Goal: Task Accomplishment & Management: Complete application form

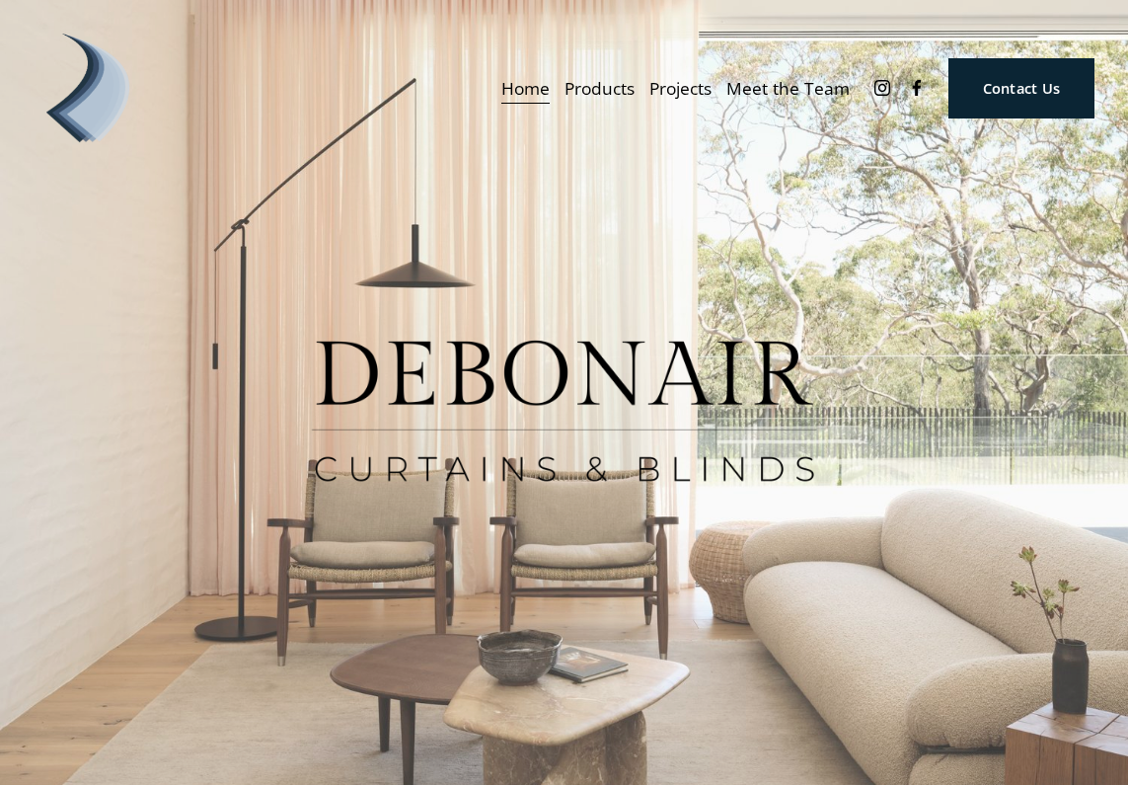
click at [0, 0] on span "Curtains" at bounding box center [0, 0] width 0 height 0
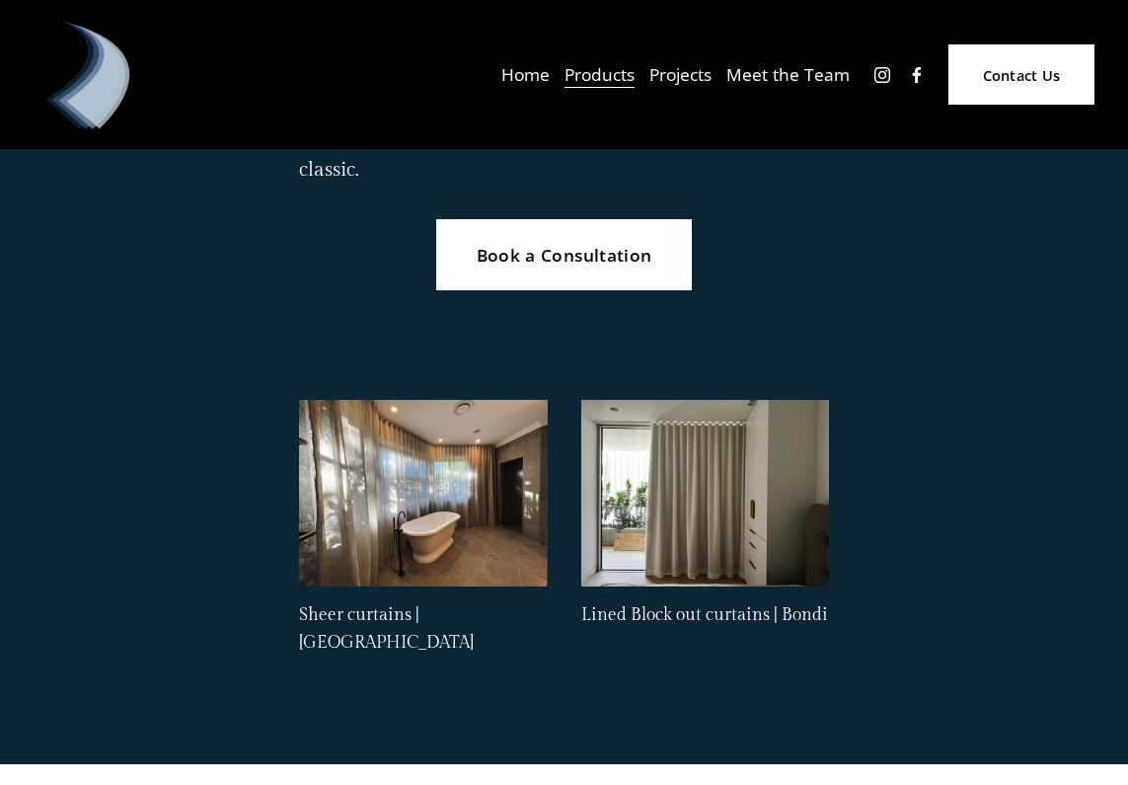
scroll to position [1001, 0]
click at [556, 278] on link "Book a Consultation" at bounding box center [564, 255] width 256 height 72
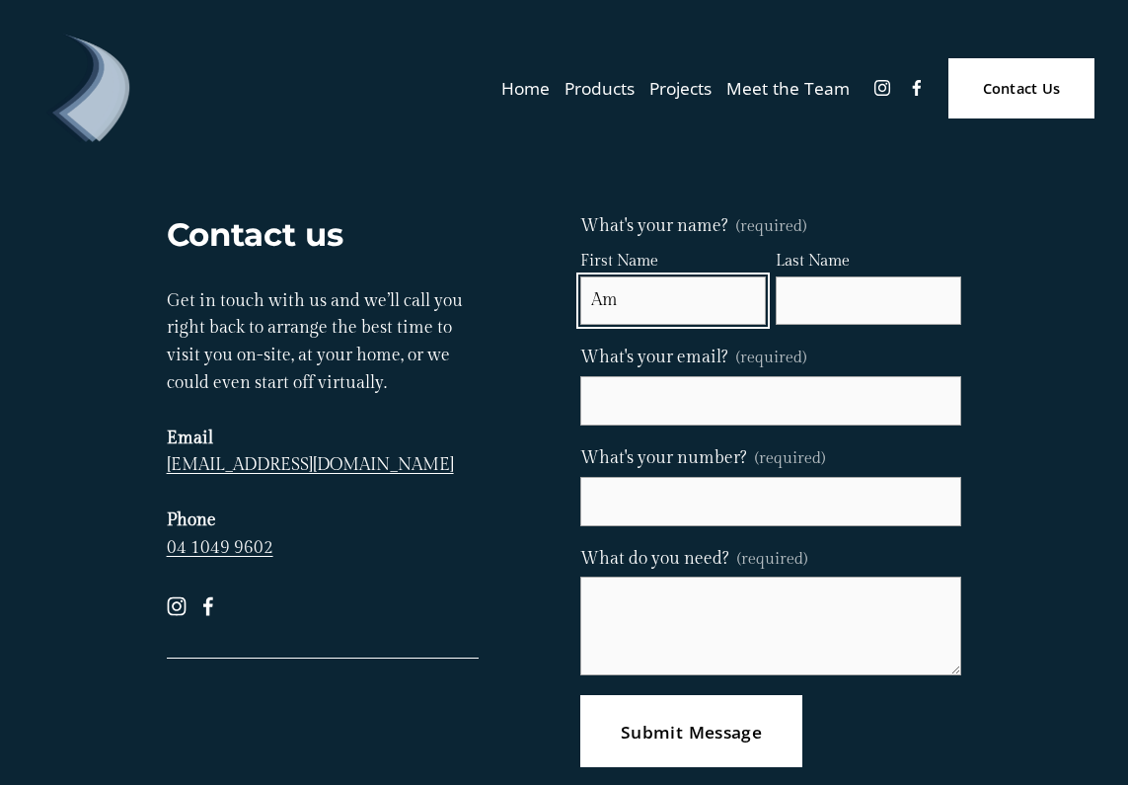
type input "Amruta"
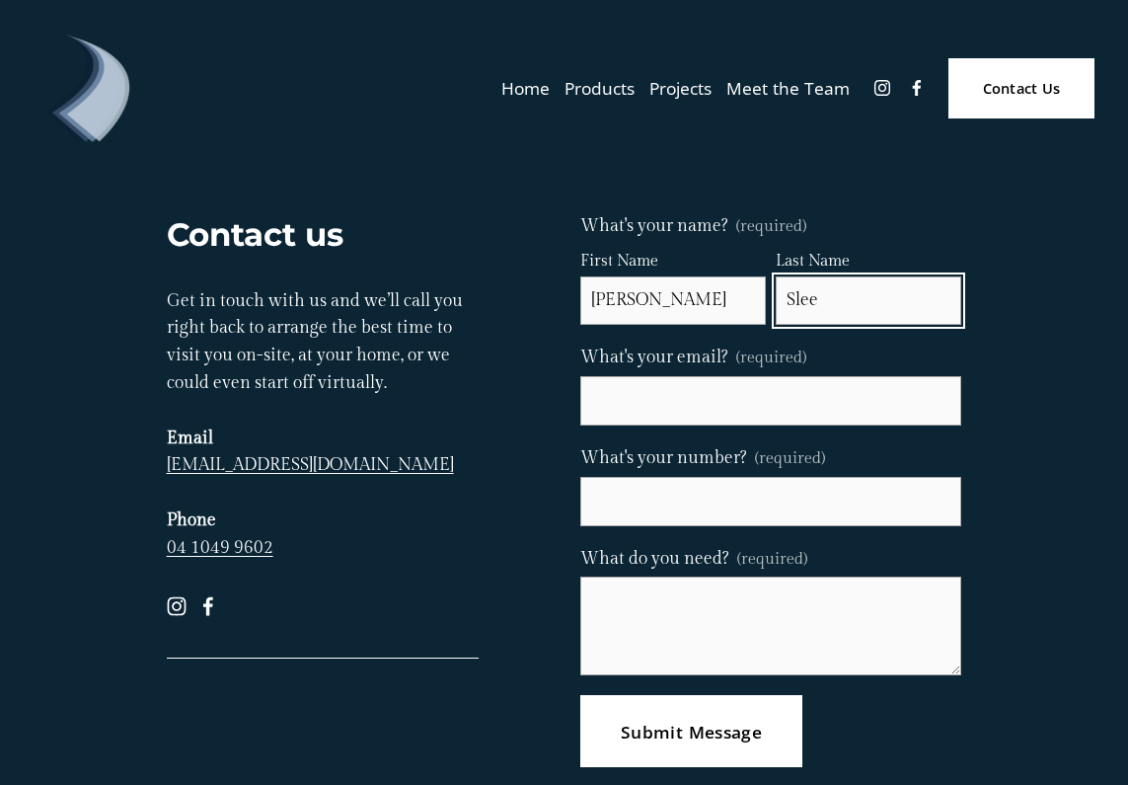
type input "Slee"
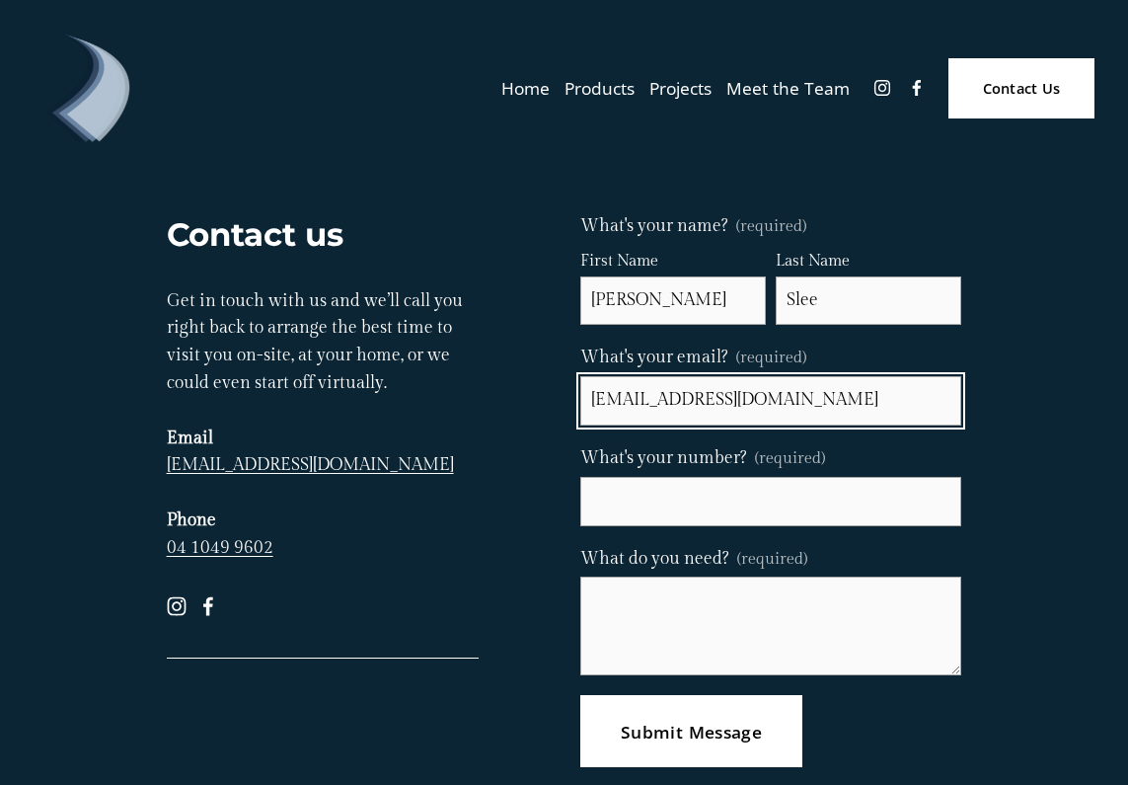
type input "amrutaslee@gmail.com"
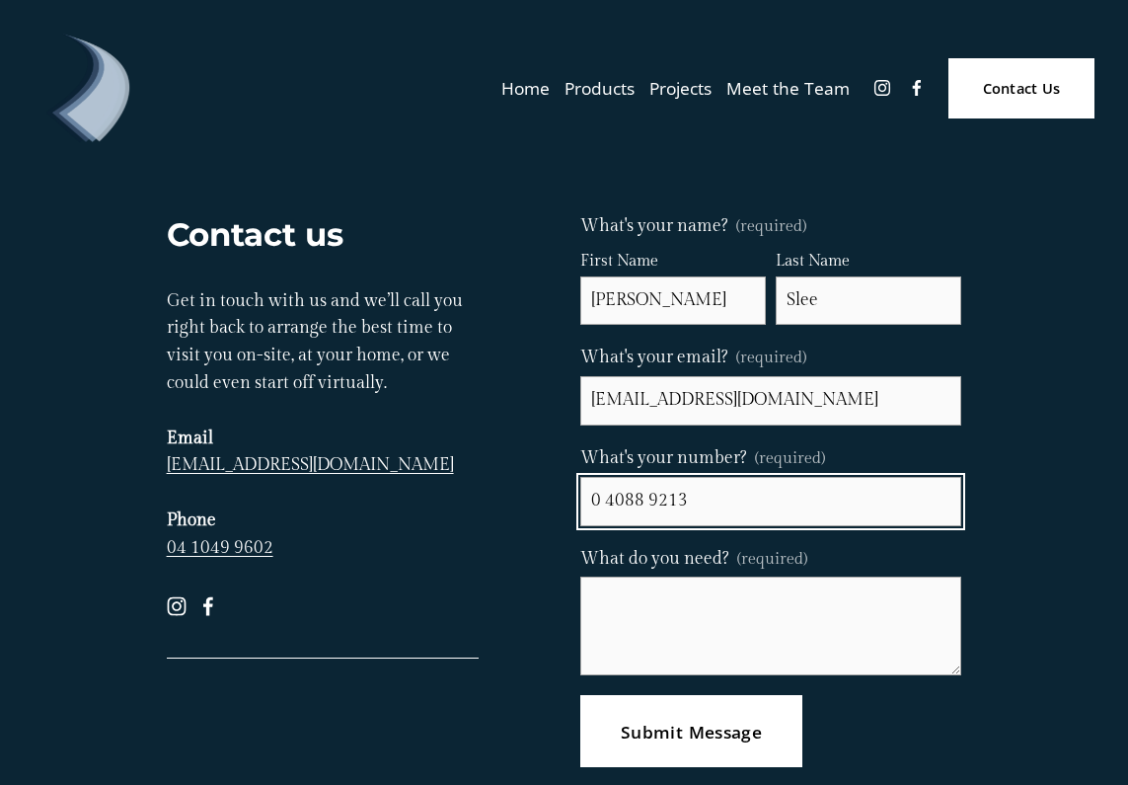
type input "0 4088 92132"
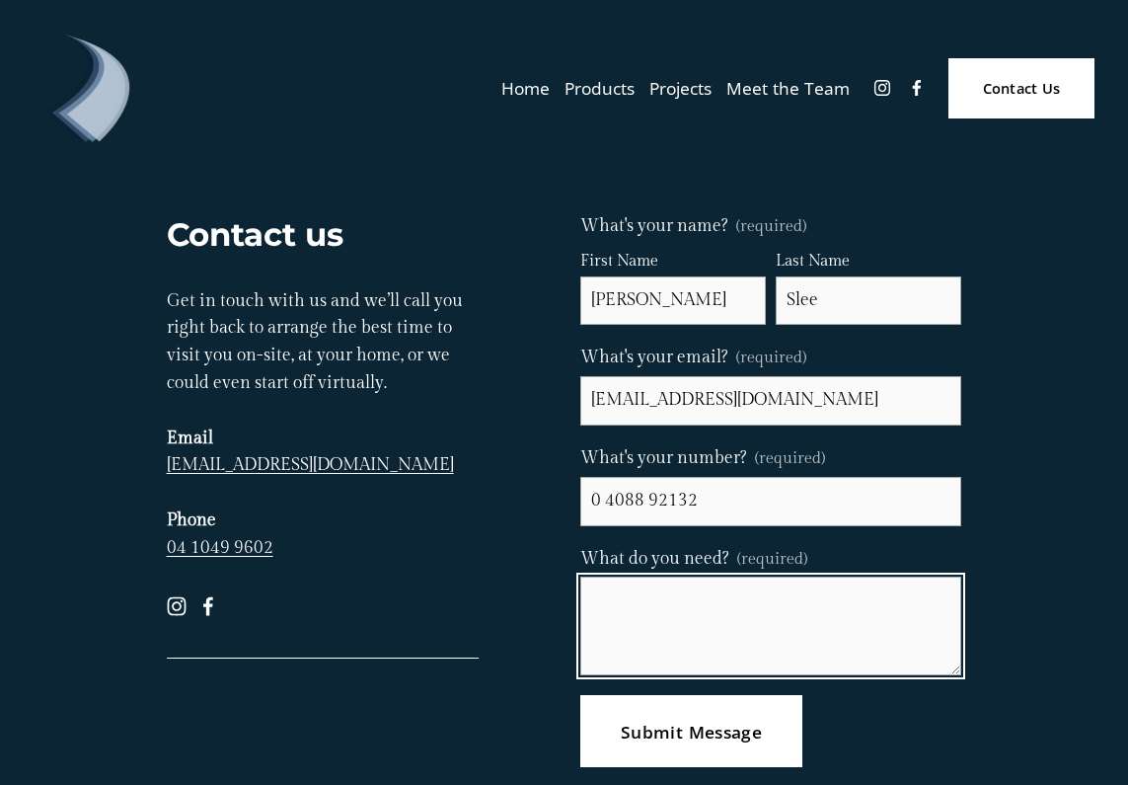
click at [619, 598] on textarea "What do you need? (required)" at bounding box center [771, 626] width 381 height 99
type textarea "C"
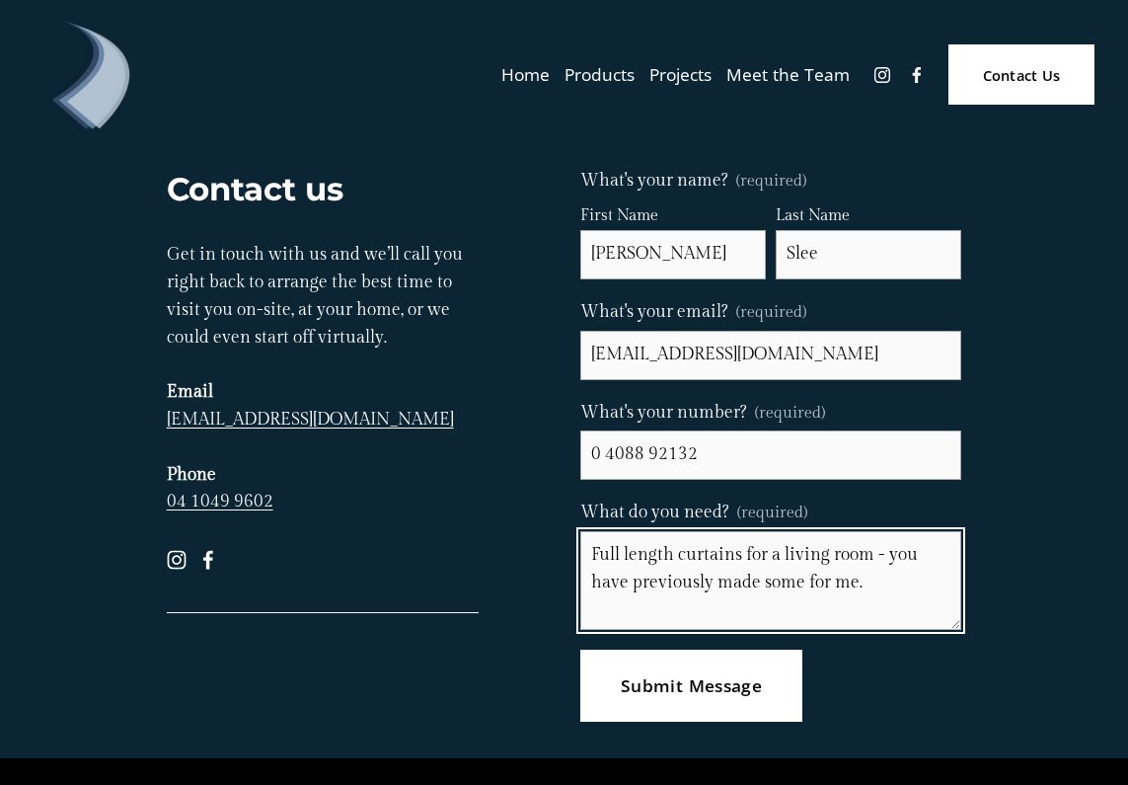
scroll to position [112, 0]
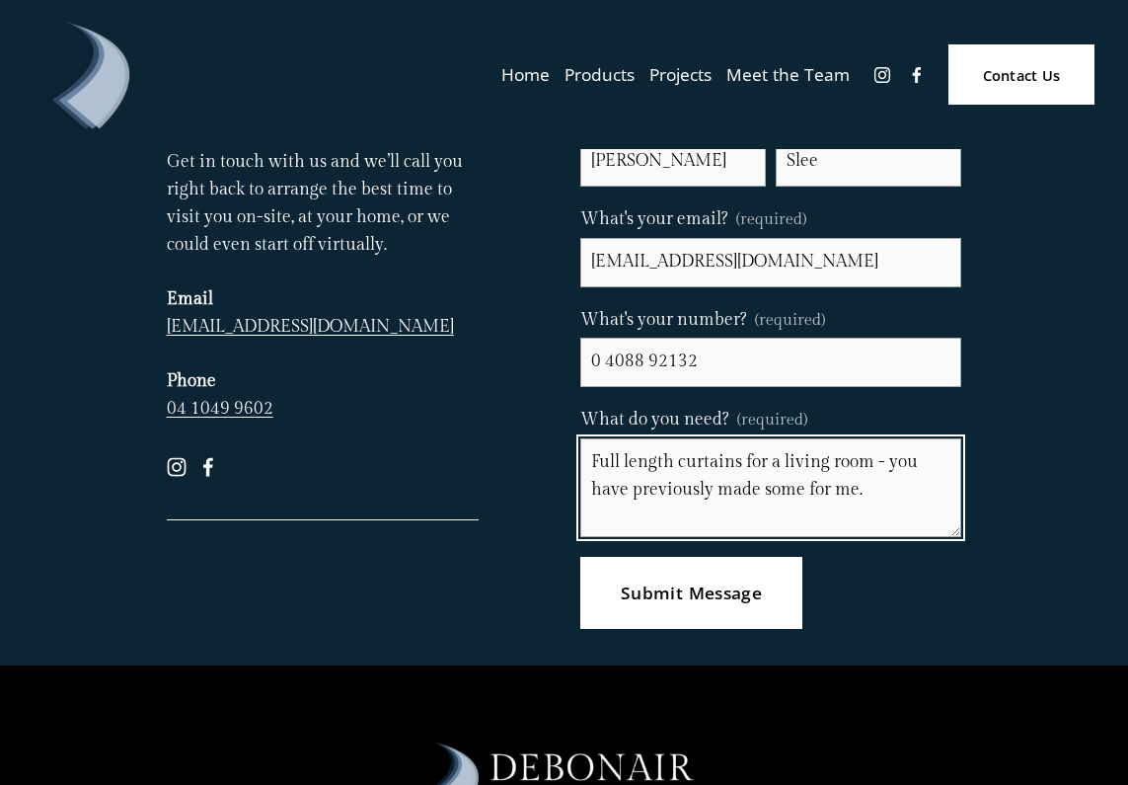
type textarea "Full length curtains for a living room - you have previously made some for me."
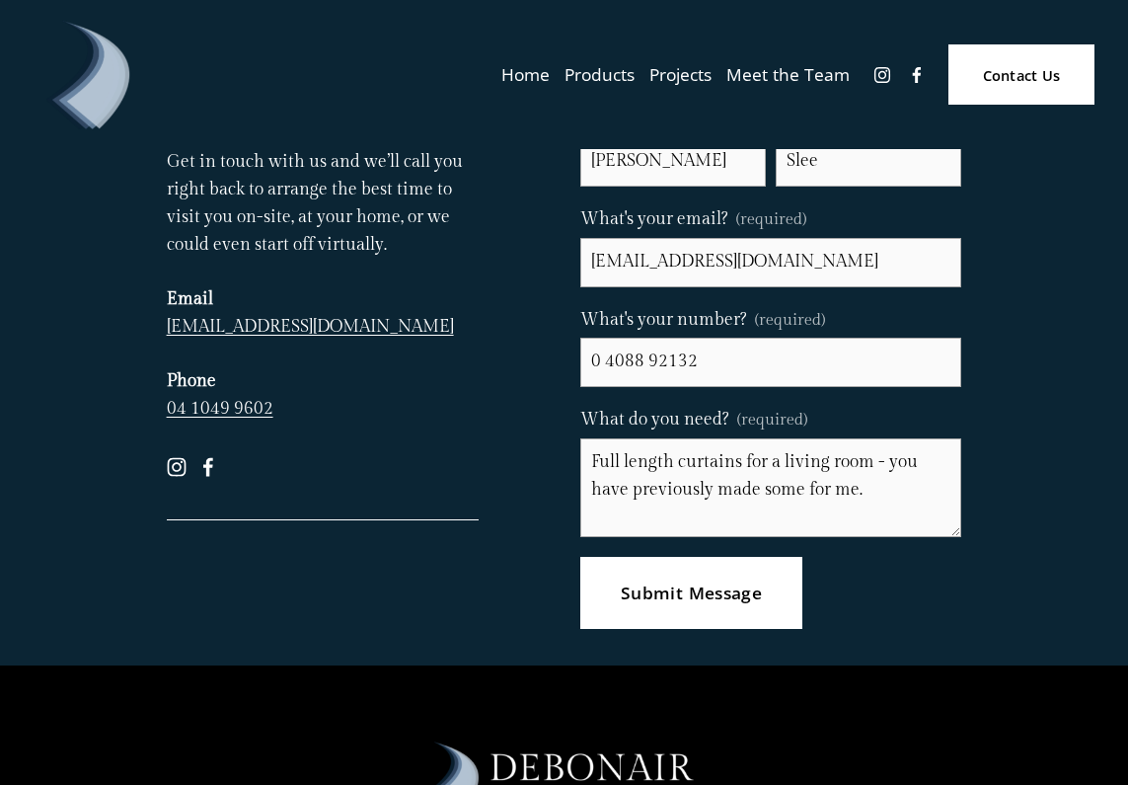
click at [617, 585] on button "Submit Message Submit Message" at bounding box center [691, 593] width 221 height 72
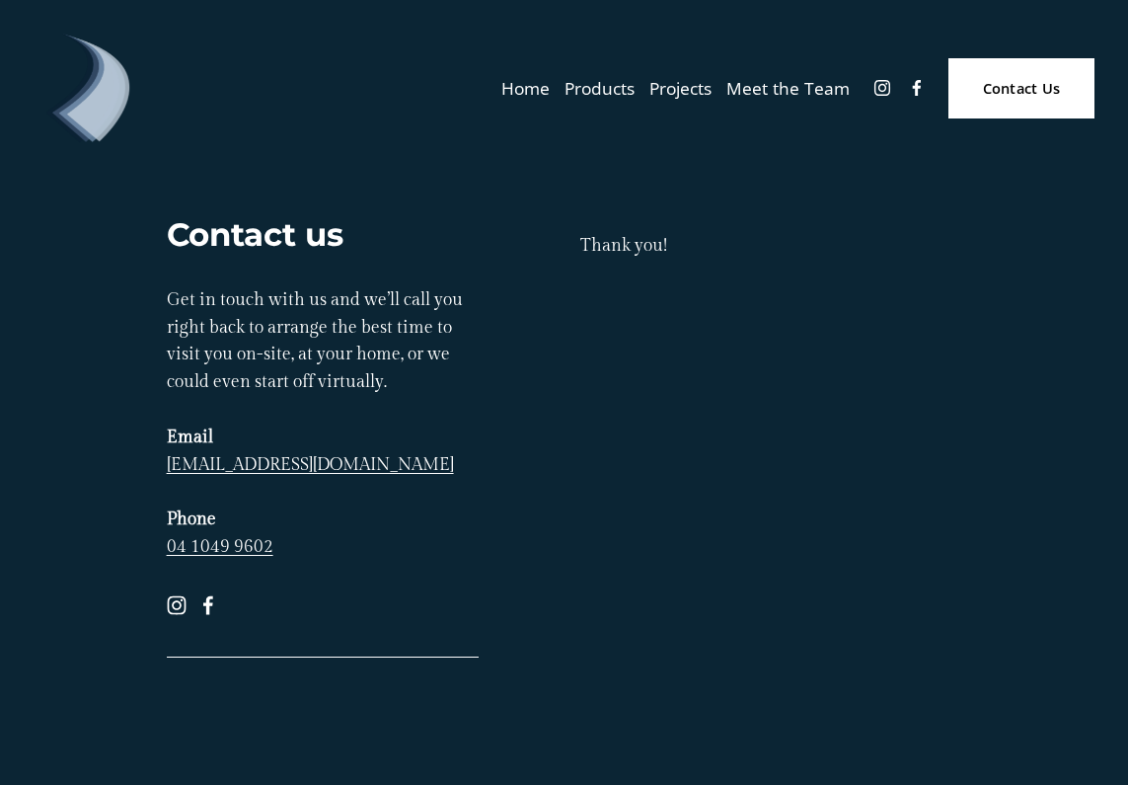
scroll to position [0, 0]
click at [0, 0] on span "Curtains" at bounding box center [0, 0] width 0 height 0
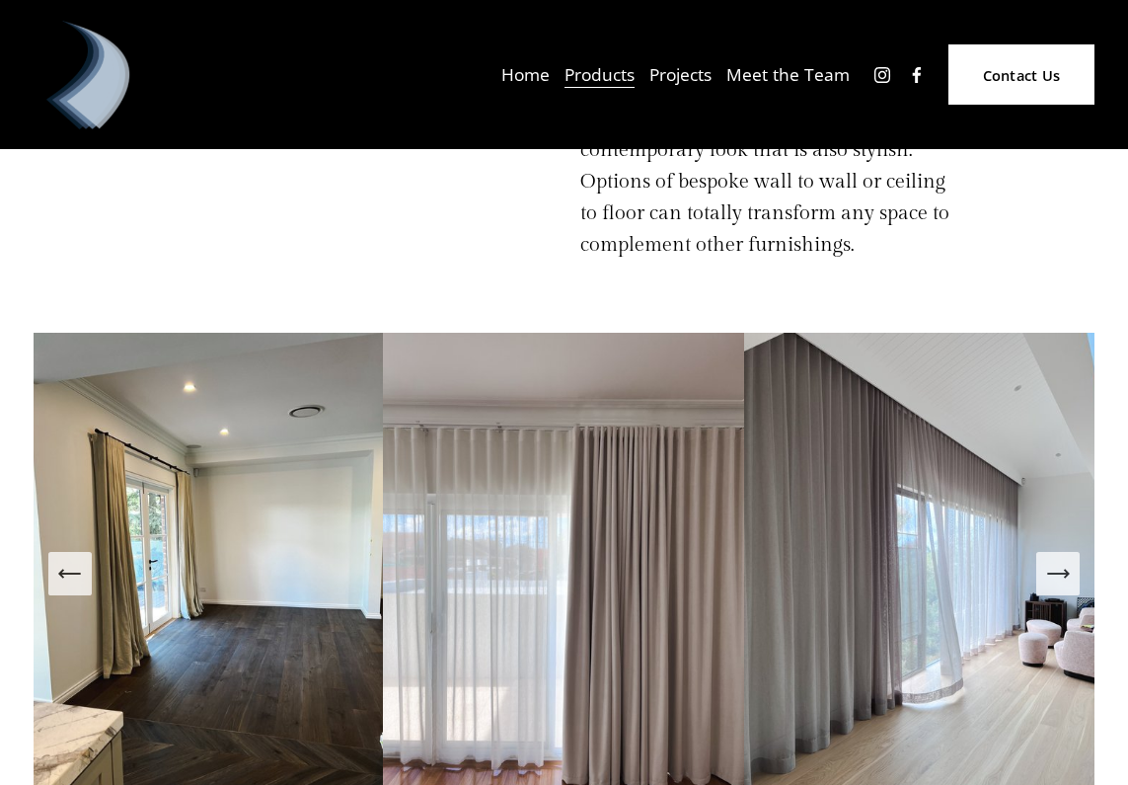
scroll to position [3386, 0]
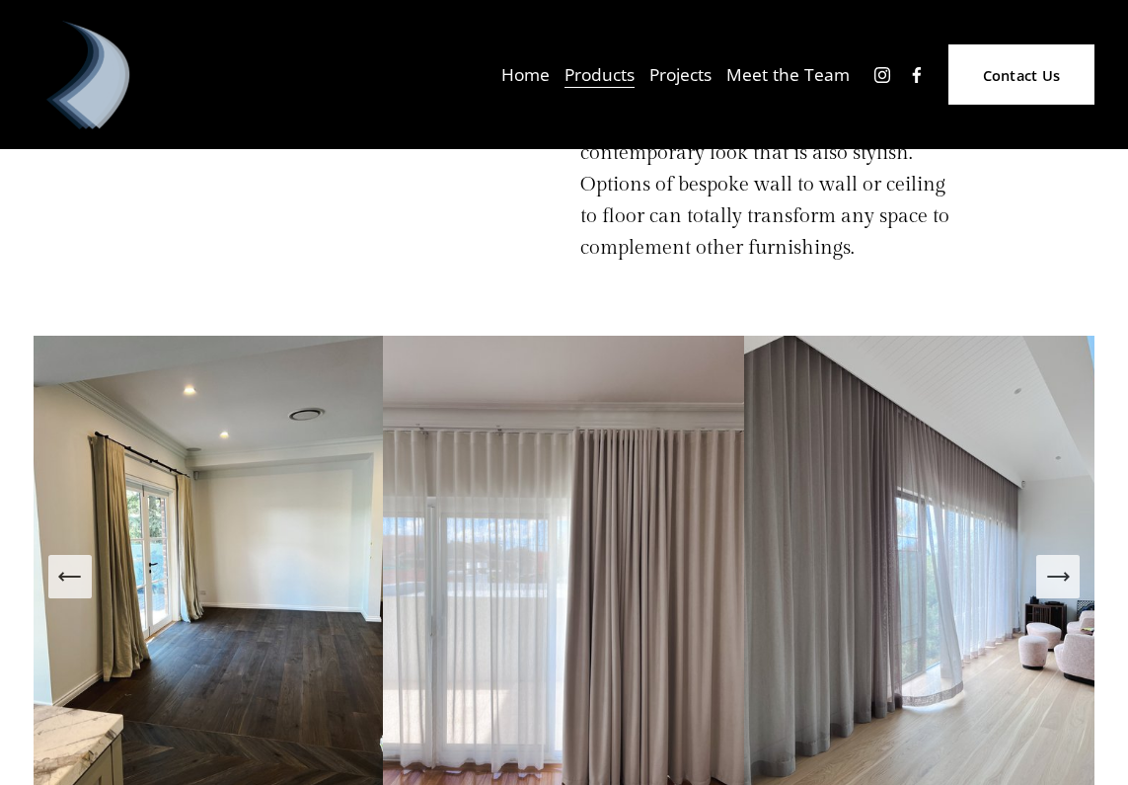
click at [528, 493] on link at bounding box center [563, 577] width 361 height 482
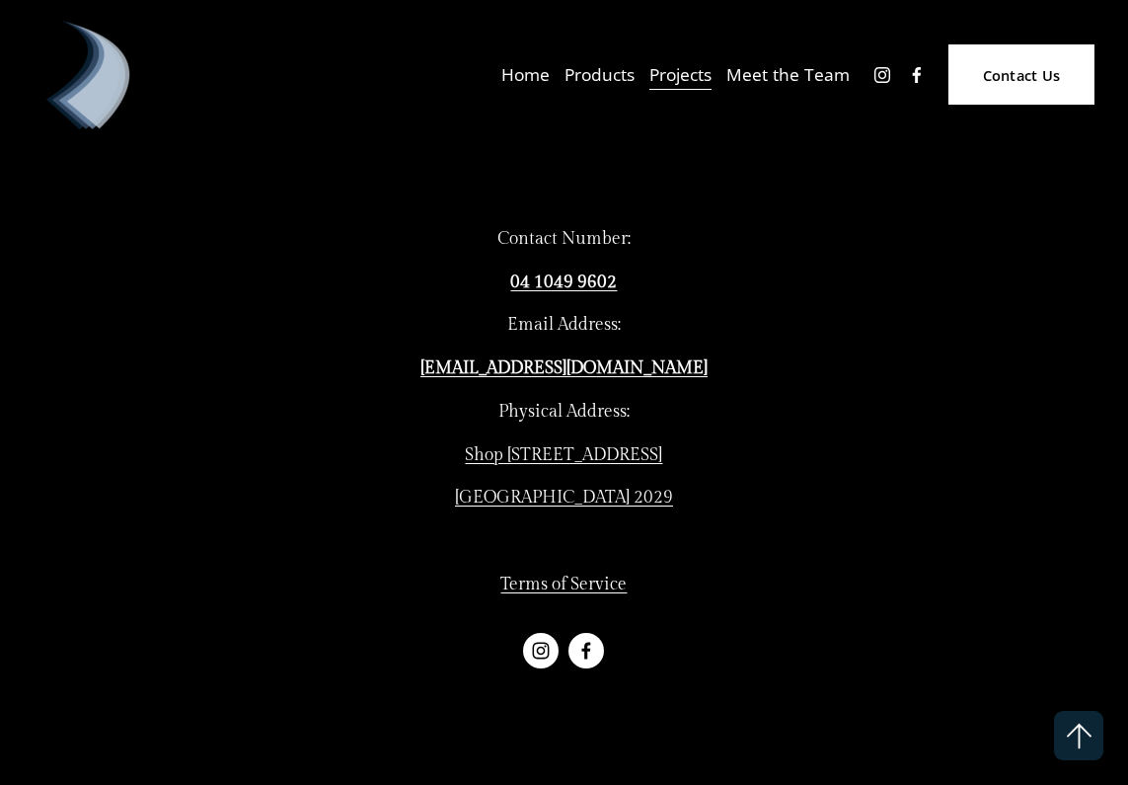
scroll to position [12254, 0]
